Goal: Task Accomplishment & Management: Manage account settings

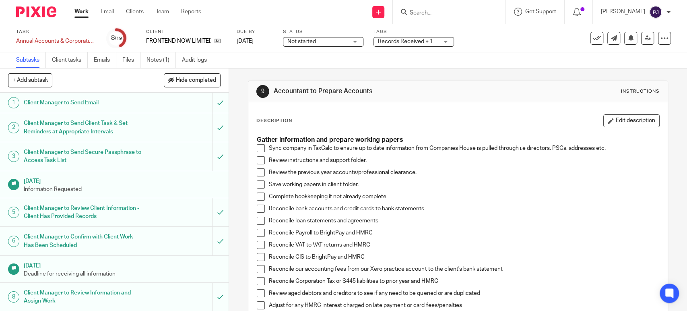
click at [77, 11] on link "Work" at bounding box center [82, 12] width 14 height 8
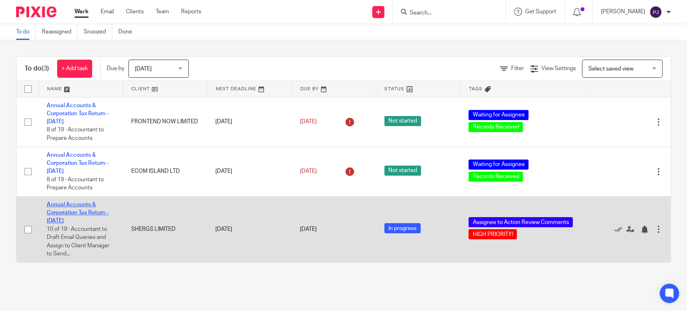
click at [73, 213] on link "Annual Accounts & Corporation Tax Return - [DATE]" at bounding box center [78, 213] width 62 height 22
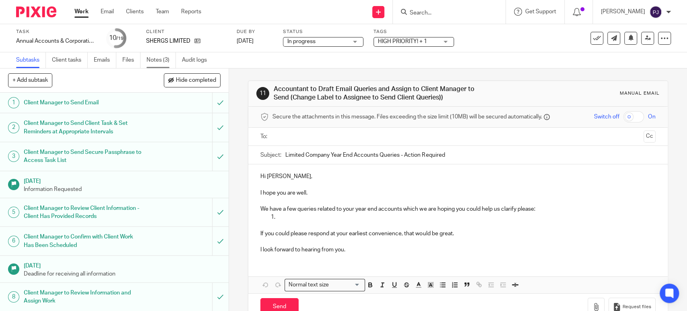
click at [155, 62] on link "Notes (3)" at bounding box center [161, 60] width 29 height 16
